Goal: Task Accomplishment & Management: Manage account settings

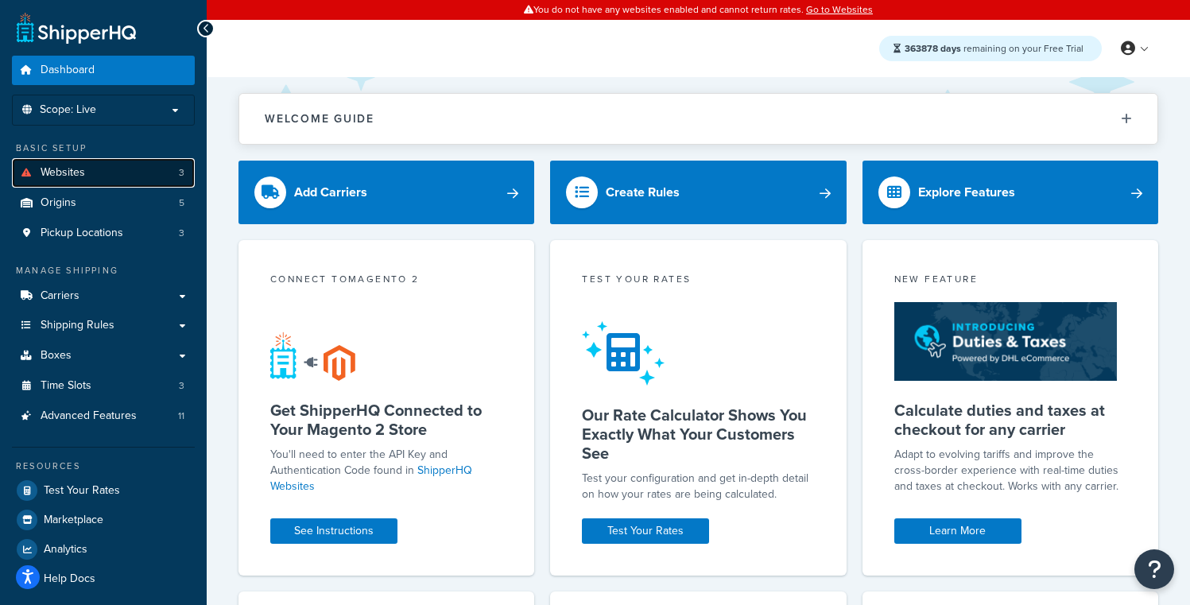
click at [153, 171] on link "Websites 3" at bounding box center [103, 172] width 183 height 29
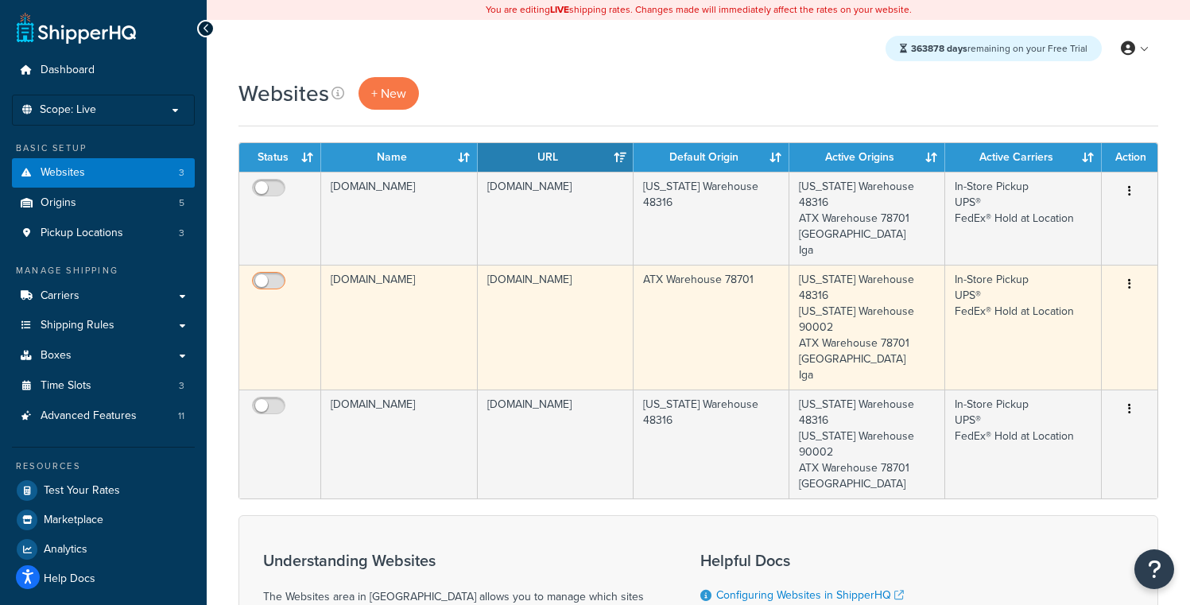
click at [274, 275] on input "checkbox" at bounding box center [271, 285] width 44 height 20
checkbox input "true"
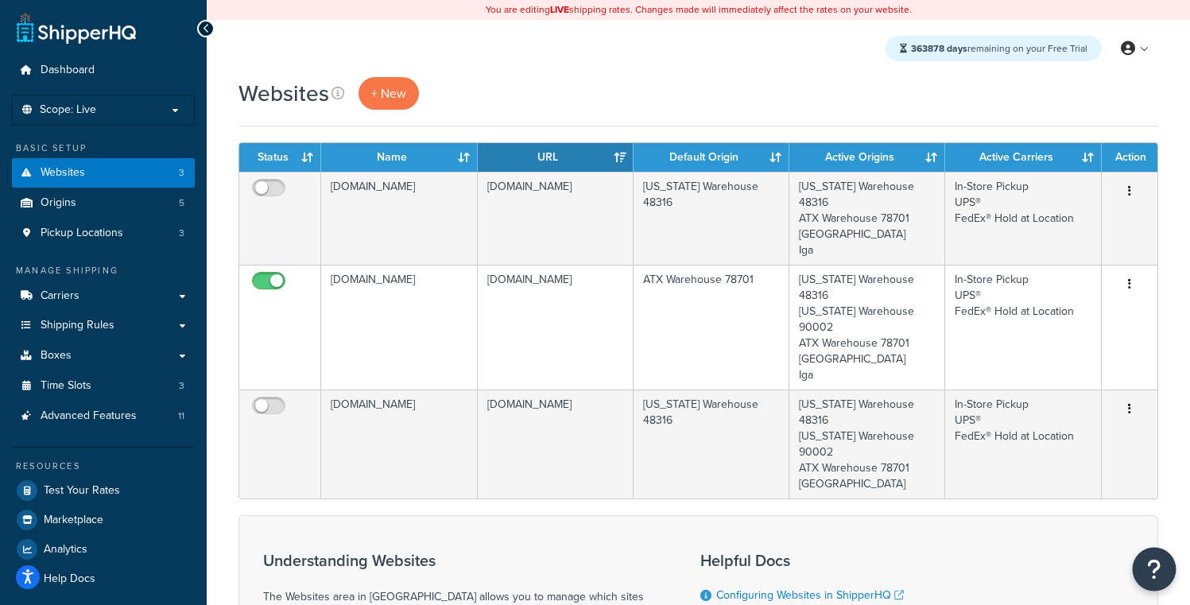
click at [1160, 569] on icon "Open Resource Center" at bounding box center [1154, 569] width 15 height 22
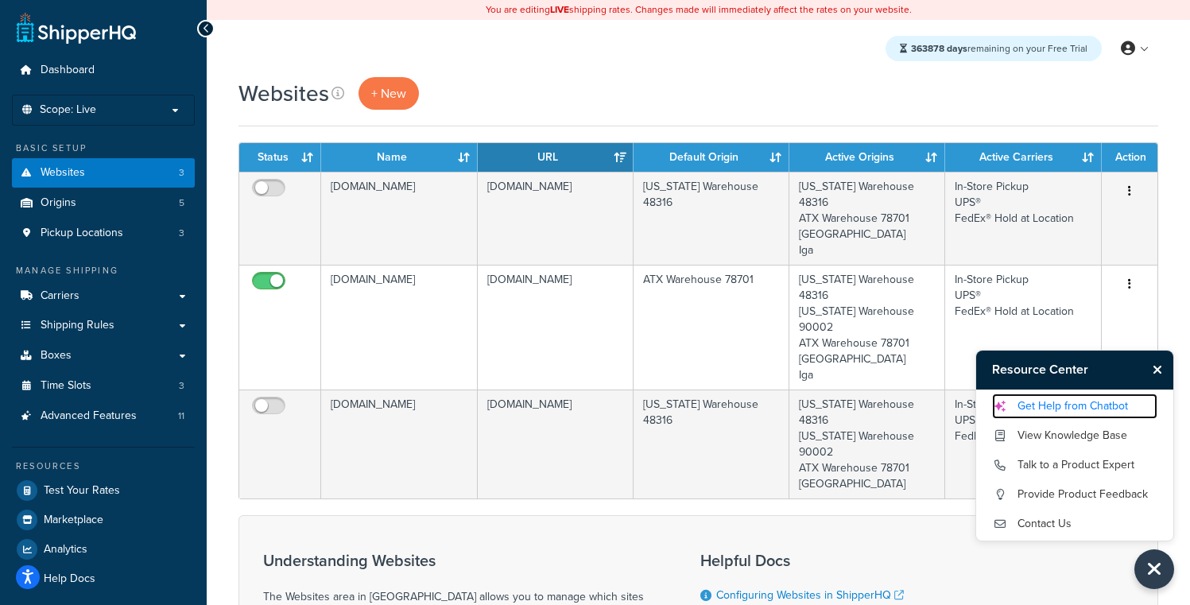
click at [1088, 413] on link "Get Help from Chatbot" at bounding box center [1074, 406] width 165 height 25
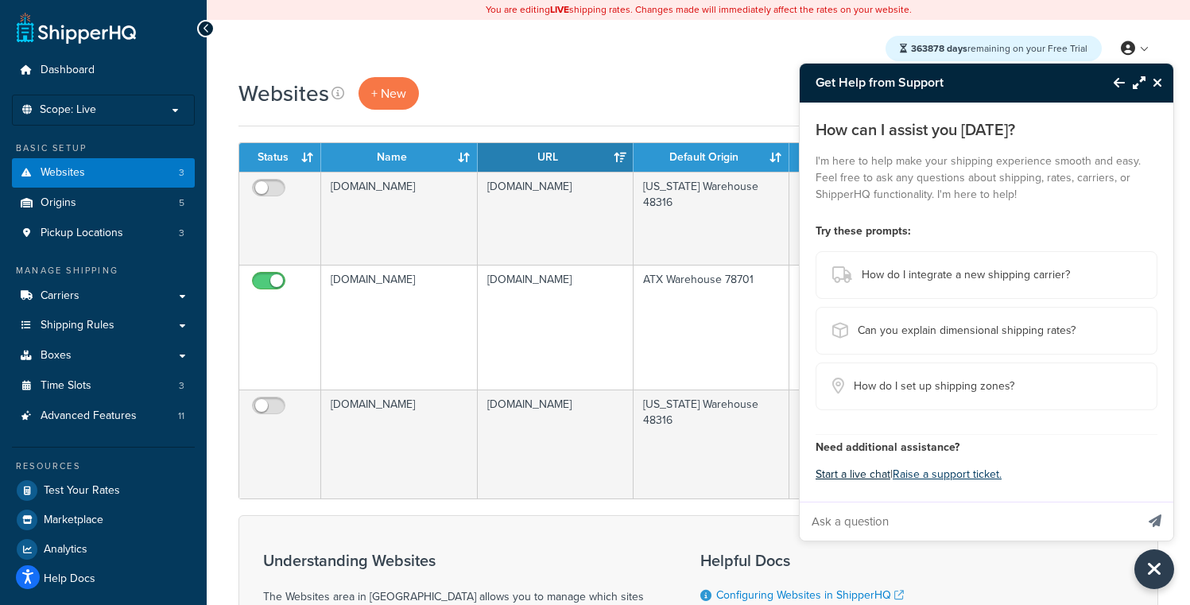
click at [834, 476] on button "Start a live chat" at bounding box center [853, 475] width 75 height 22
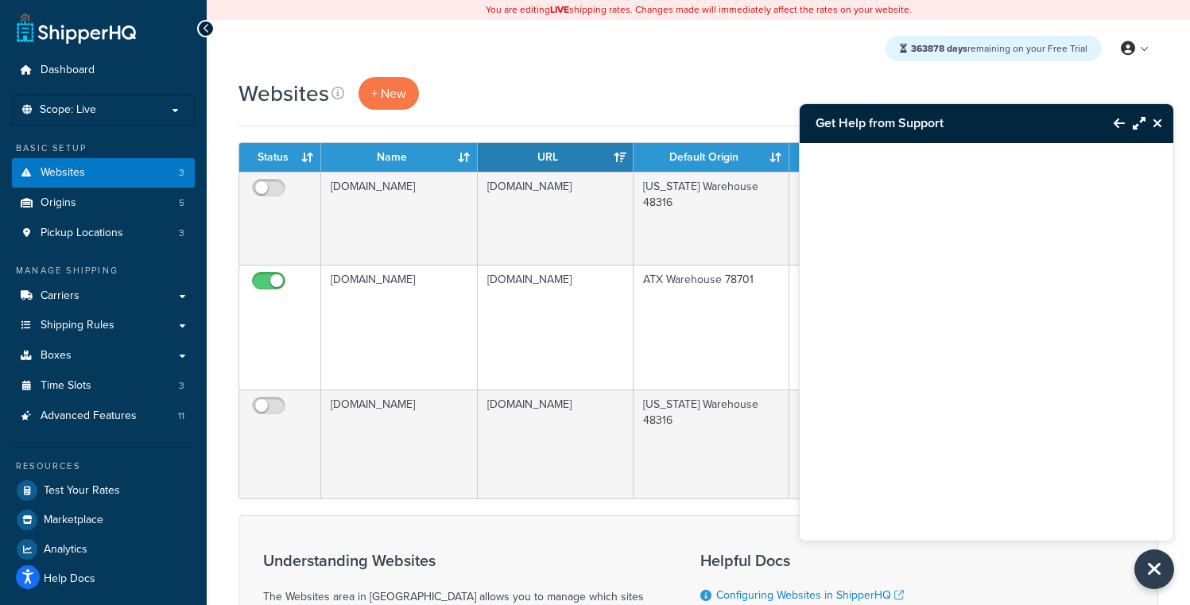
click at [1119, 122] on icon "Back to Resource Center" at bounding box center [1119, 123] width 11 height 13
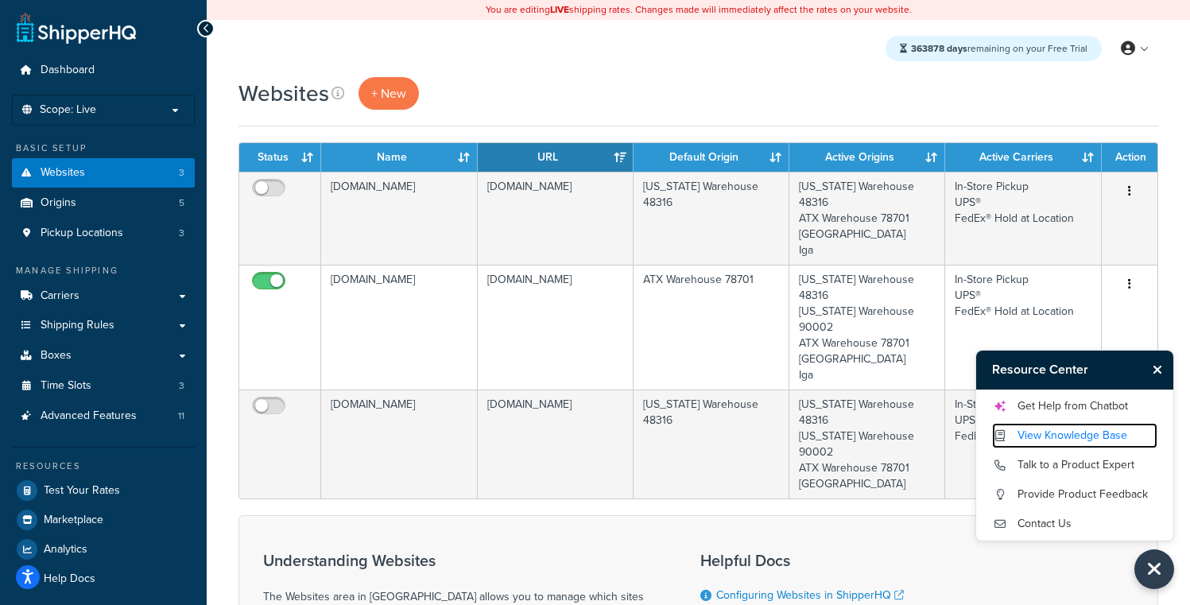
click at [1064, 438] on link "View Knowledge Base" at bounding box center [1074, 435] width 165 height 25
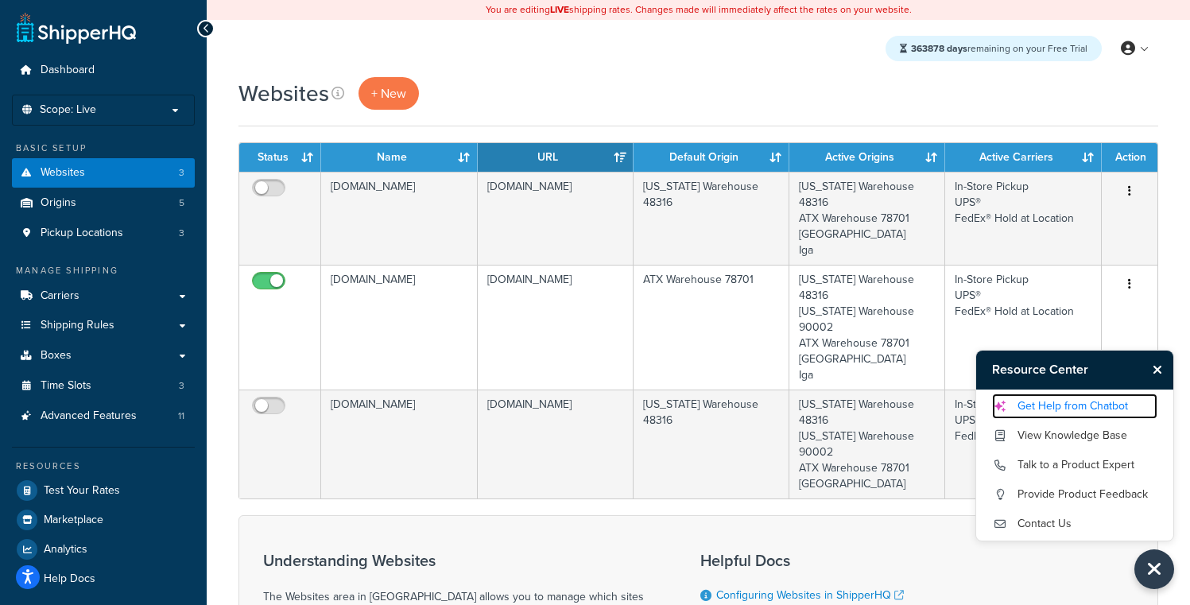
click at [1058, 407] on link "Get Help from Chatbot" at bounding box center [1074, 406] width 165 height 25
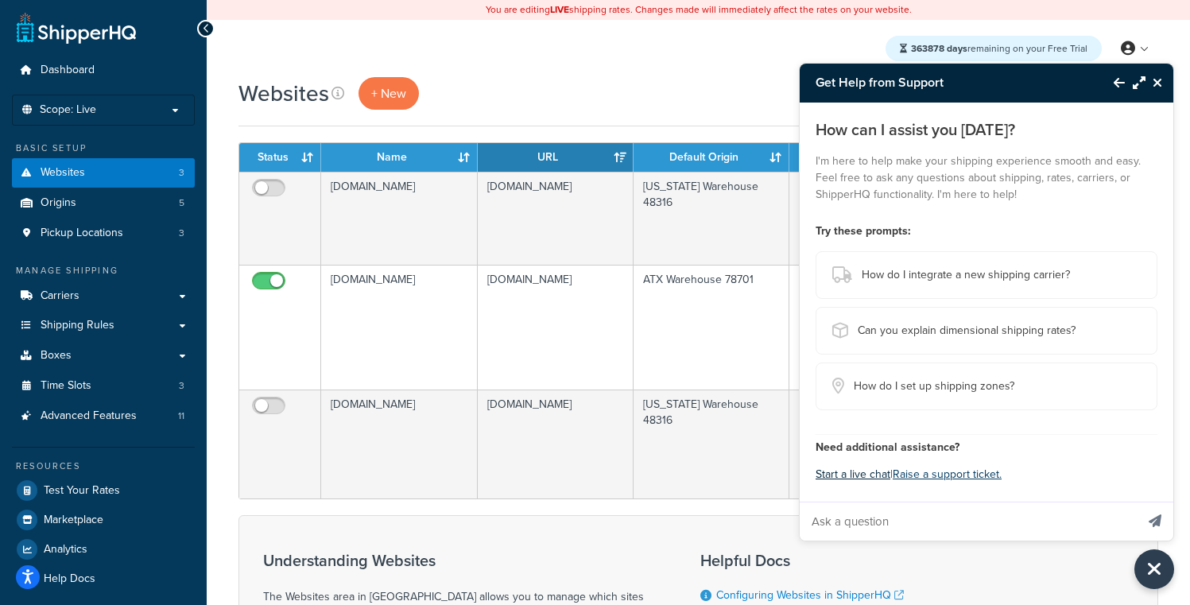
click at [856, 477] on button "Start a live chat" at bounding box center [853, 475] width 75 height 22
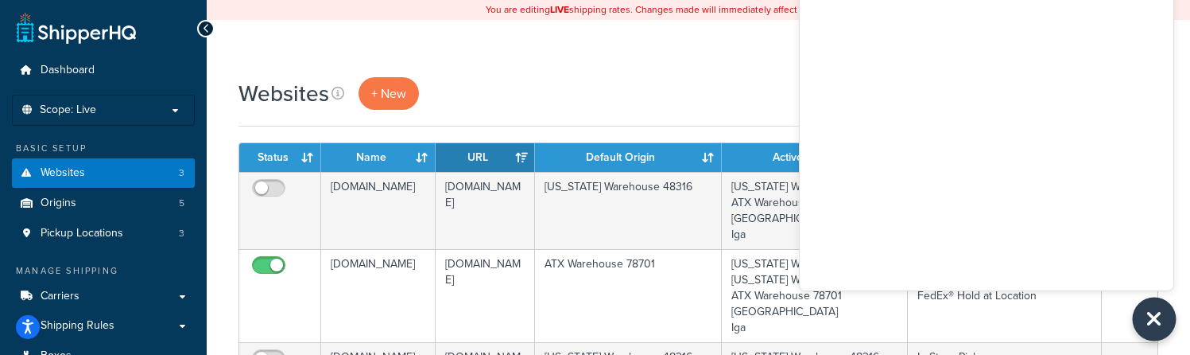
click at [1159, 322] on icon "Close Resource Center" at bounding box center [1154, 319] width 17 height 22
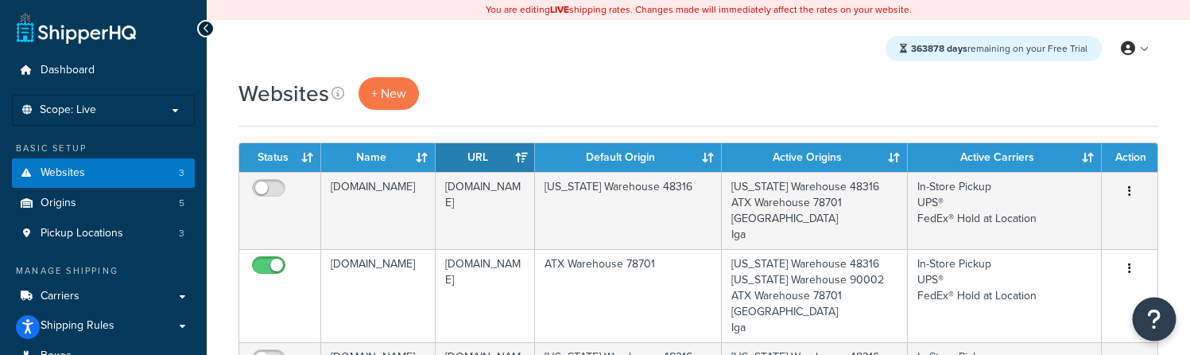
click at [1159, 322] on icon "Open Resource Center" at bounding box center [1154, 319] width 15 height 22
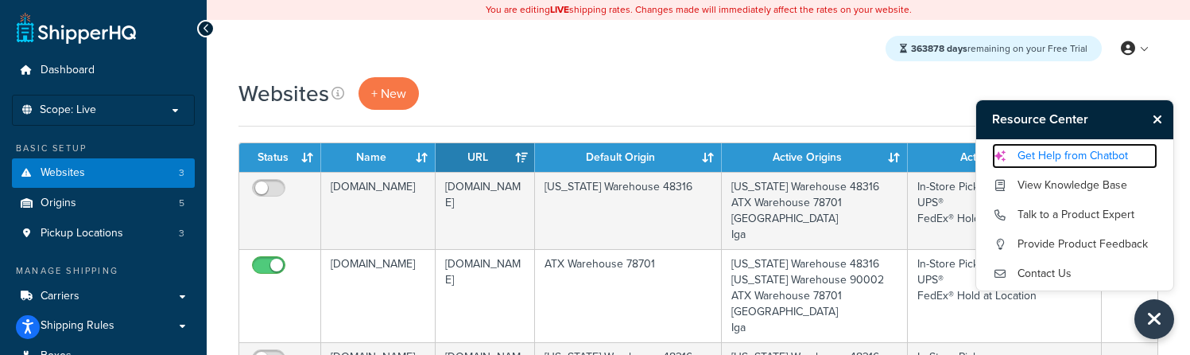
click at [1042, 161] on link "Get Help from Chatbot" at bounding box center [1074, 155] width 165 height 25
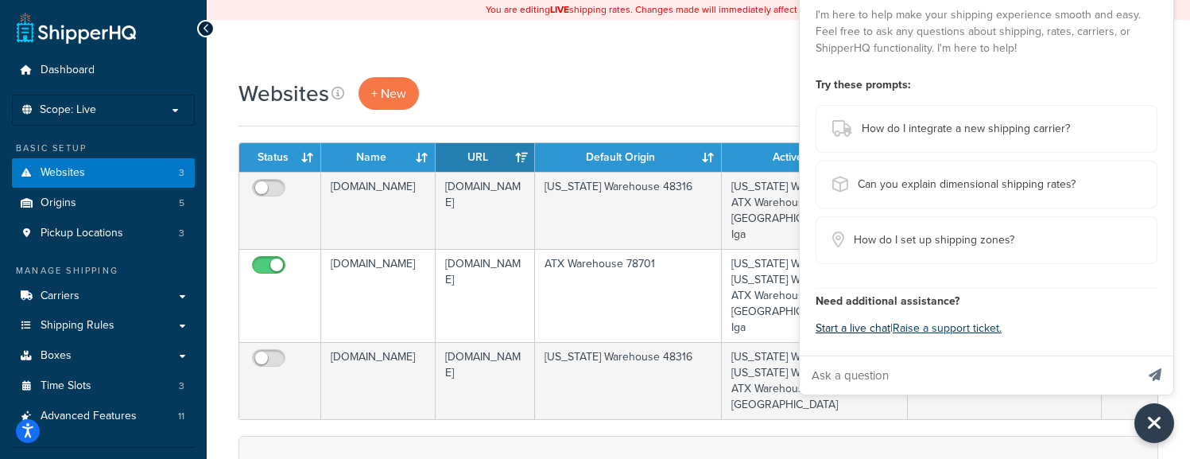
click at [847, 330] on button "Start a live chat" at bounding box center [853, 328] width 75 height 22
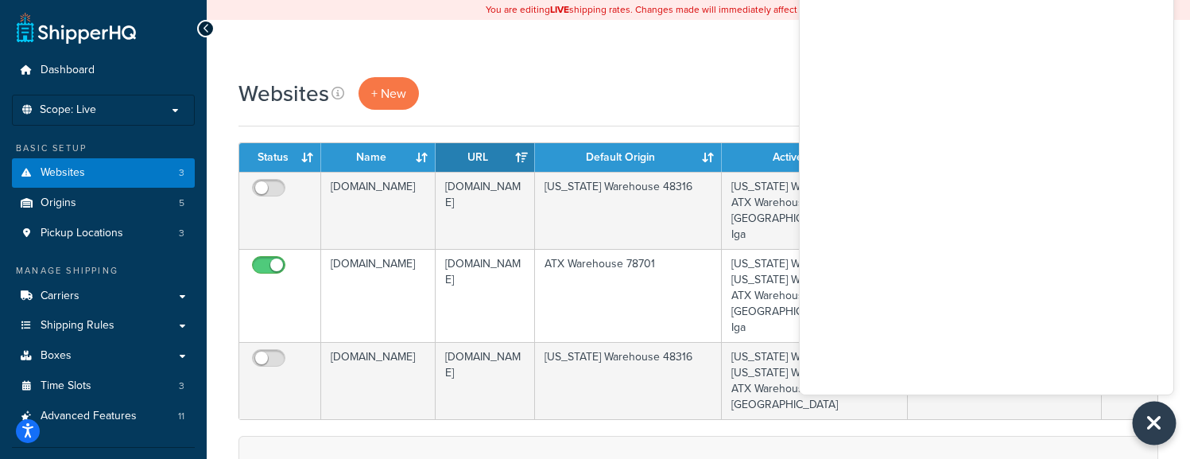
click at [1151, 423] on icon "Close Resource Center" at bounding box center [1154, 423] width 17 height 22
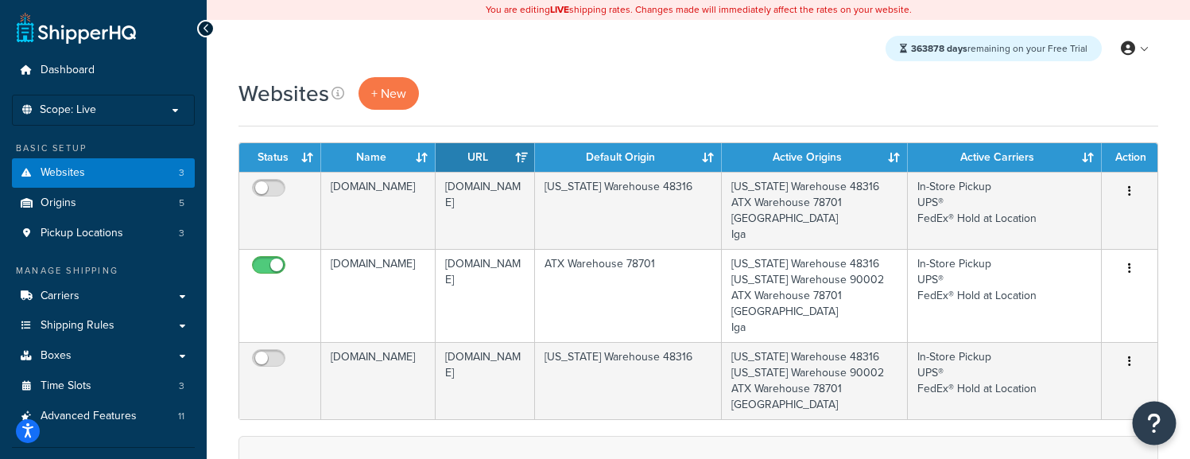
click at [1152, 431] on icon "Open Resource Center" at bounding box center [1154, 423] width 15 height 22
